Goal: Task Accomplishment & Management: Manage account settings

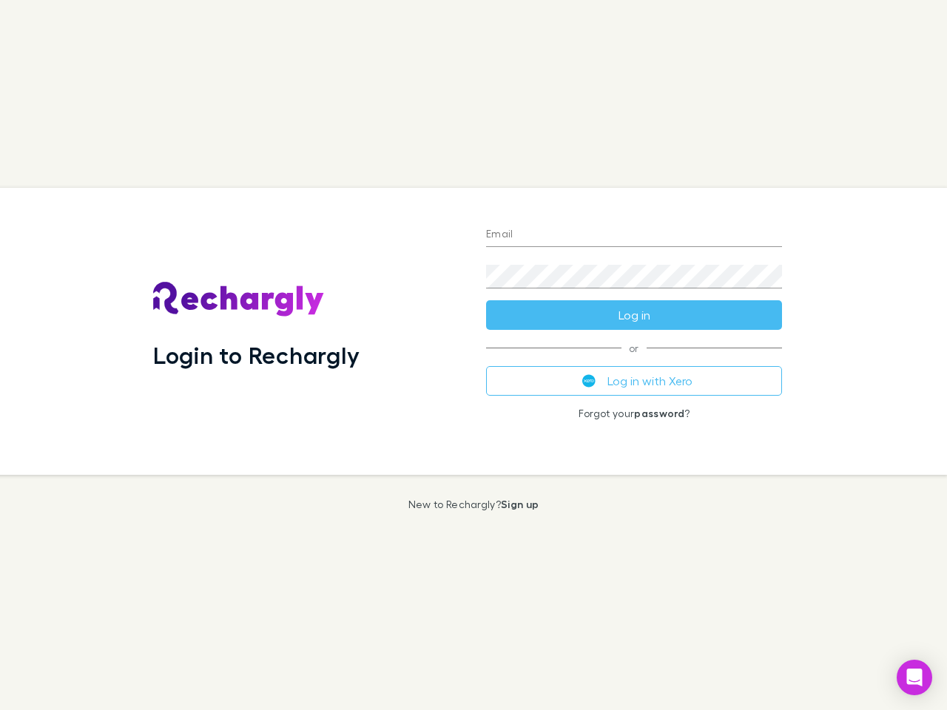
click at [474, 355] on div "Login to Rechargly" at bounding box center [307, 331] width 333 height 287
click at [634, 235] on input "Email" at bounding box center [634, 235] width 296 height 24
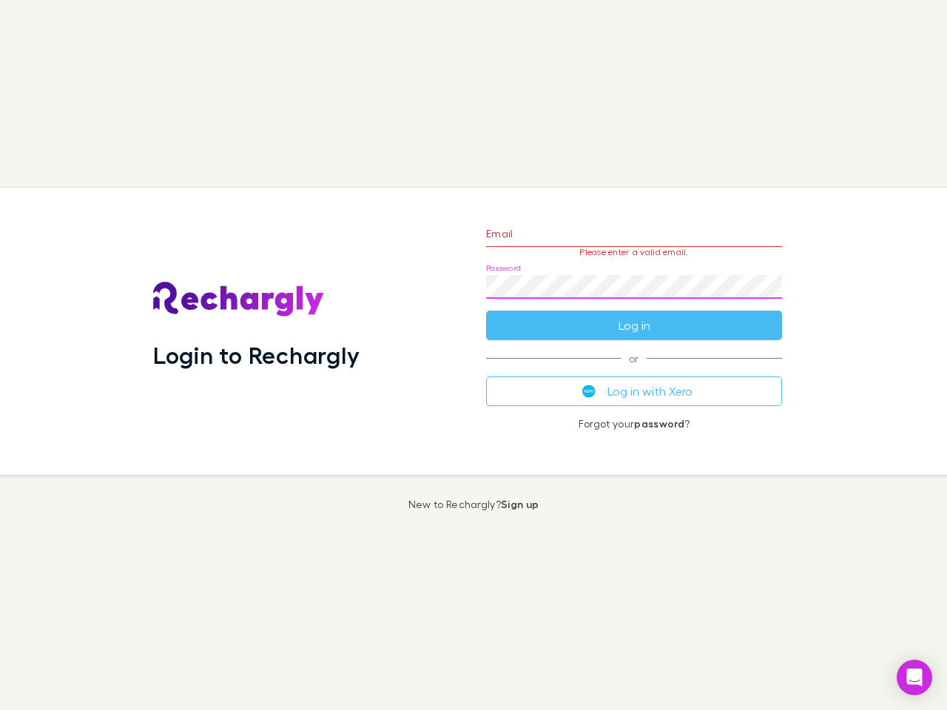
click at [634, 315] on form "Email Please enter a valid email. Password Log in" at bounding box center [634, 276] width 296 height 129
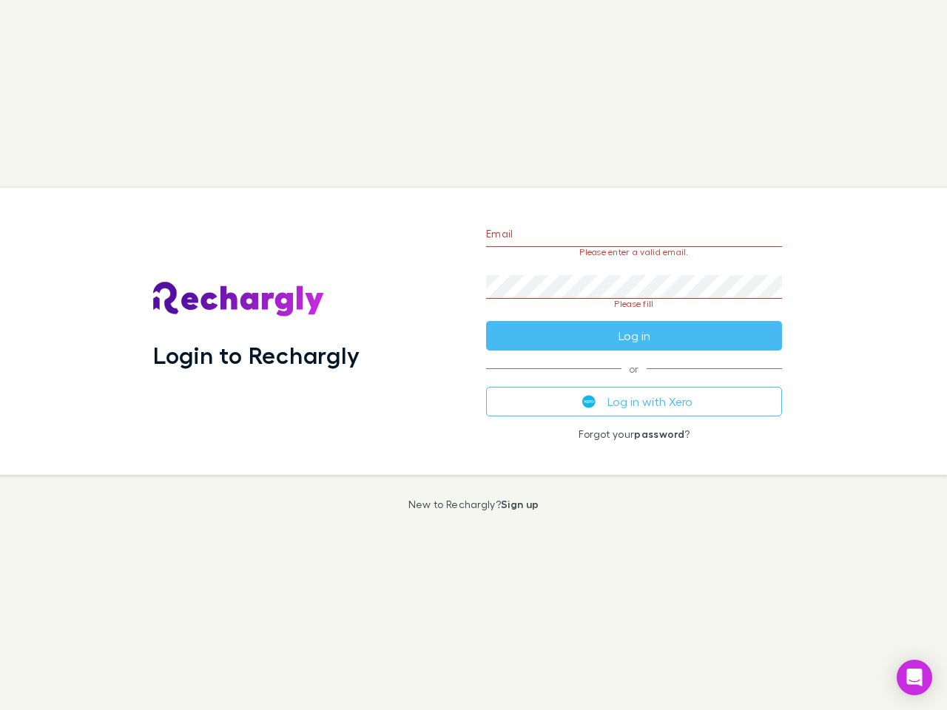
click at [634, 381] on div "Email Please enter a valid email. Password Please fill Log in or Log in with Xe…" at bounding box center [634, 331] width 320 height 287
click at [915, 678] on icon "Open Intercom Messenger" at bounding box center [915, 678] width 16 height 18
